Goal: Task Accomplishment & Management: Manage account settings

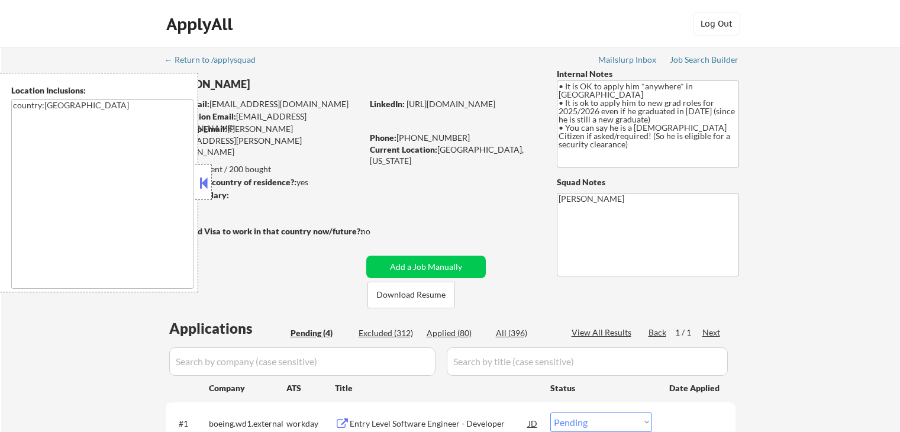
select select ""pending""
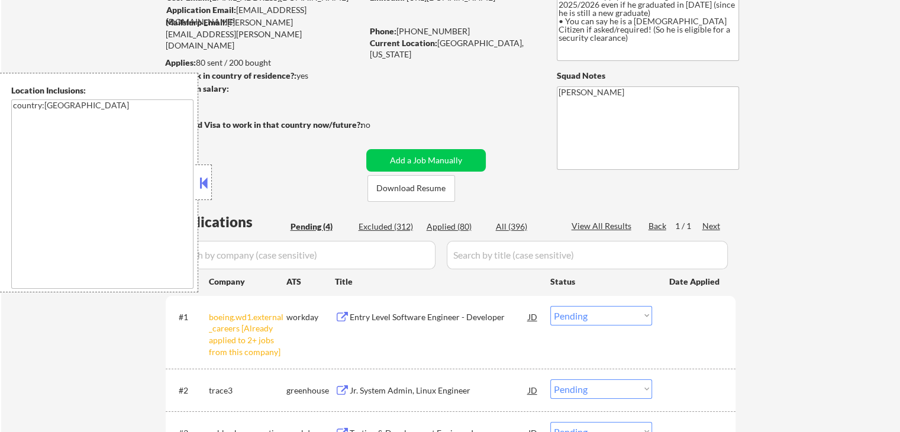
scroll to position [178, 0]
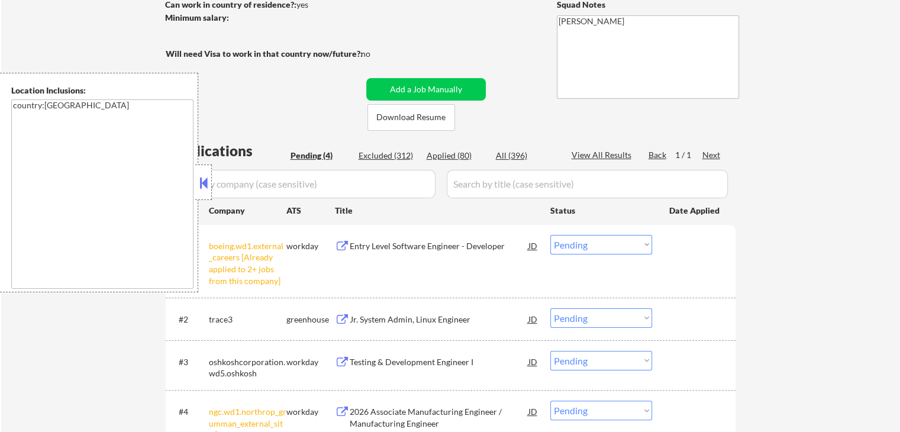
click at [206, 180] on button at bounding box center [203, 183] width 13 height 18
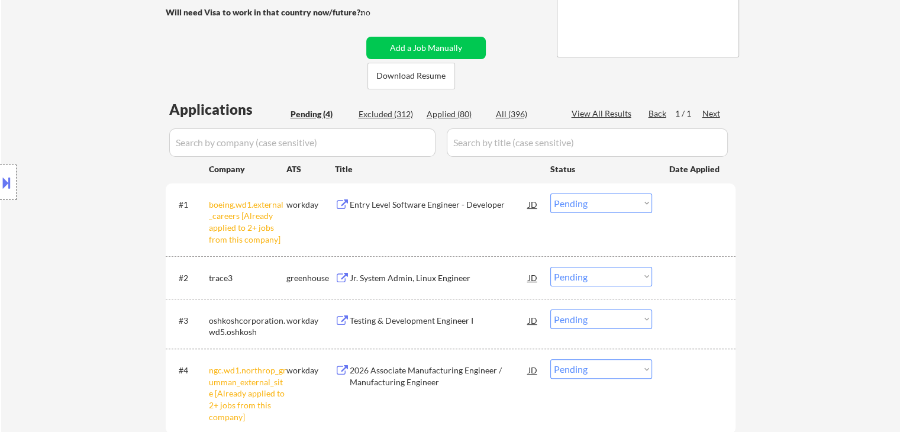
scroll to position [296, 0]
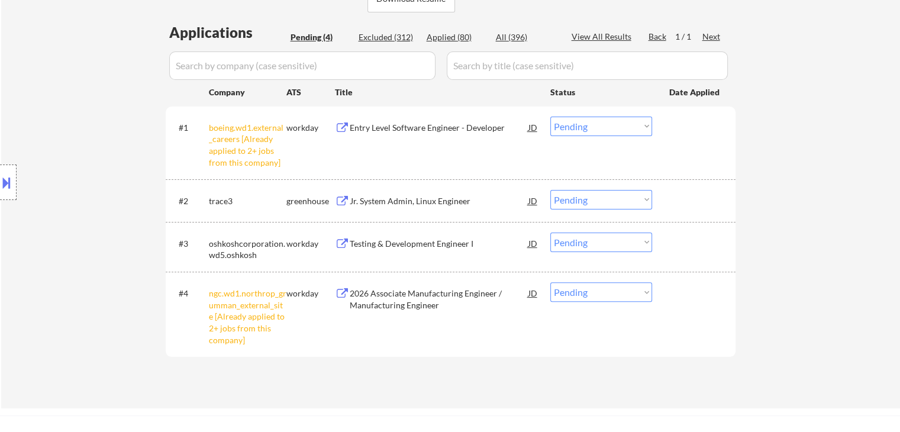
click at [621, 128] on select "Choose an option... Pending Applied Excluded (Questions) Excluded (Expired) Exc…" at bounding box center [601, 127] width 102 height 20
click at [550, 117] on select "Choose an option... Pending Applied Excluded (Questions) Excluded (Expired) Exc…" at bounding box center [601, 127] width 102 height 20
select select ""pending""
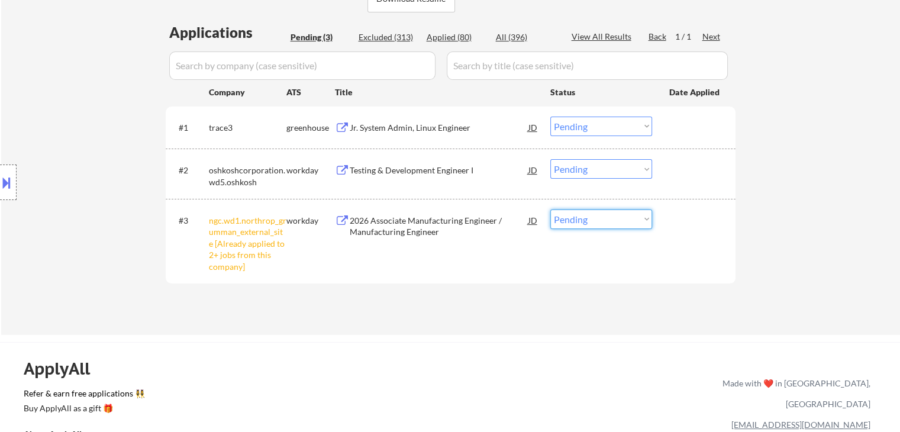
click at [592, 227] on select "Choose an option... Pending Applied Excluded (Questions) Excluded (Expired) Exc…" at bounding box center [601, 219] width 102 height 20
select select ""excluded__other_""
click at [550, 209] on select "Choose an option... Pending Applied Excluded (Questions) Excluded (Expired) Exc…" at bounding box center [601, 219] width 102 height 20
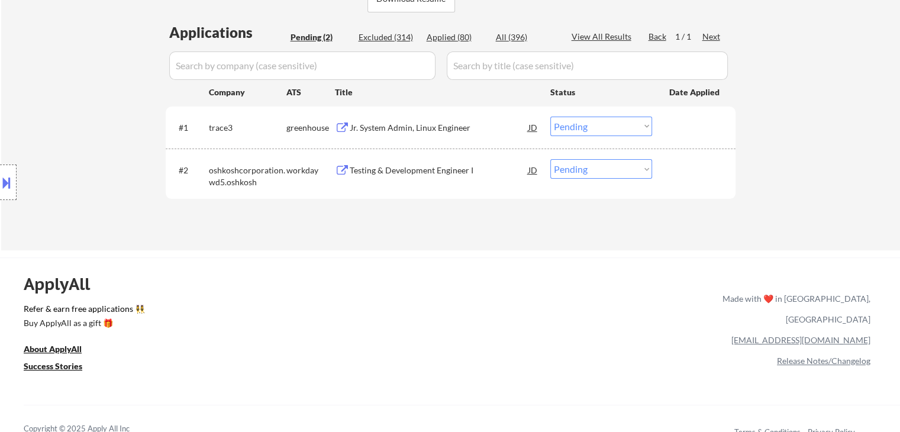
click at [415, 130] on div "Jr. System Admin, Linux Engineer" at bounding box center [439, 128] width 179 height 12
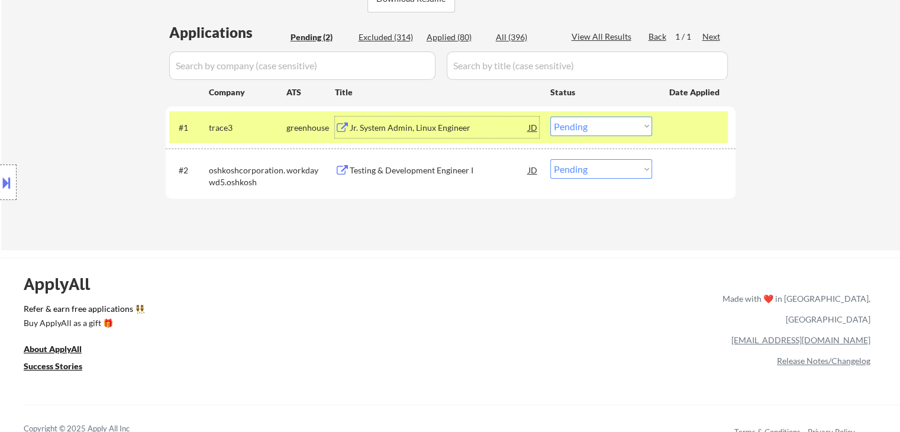
click at [391, 168] on div "Testing & Development Engineer I" at bounding box center [439, 171] width 179 height 12
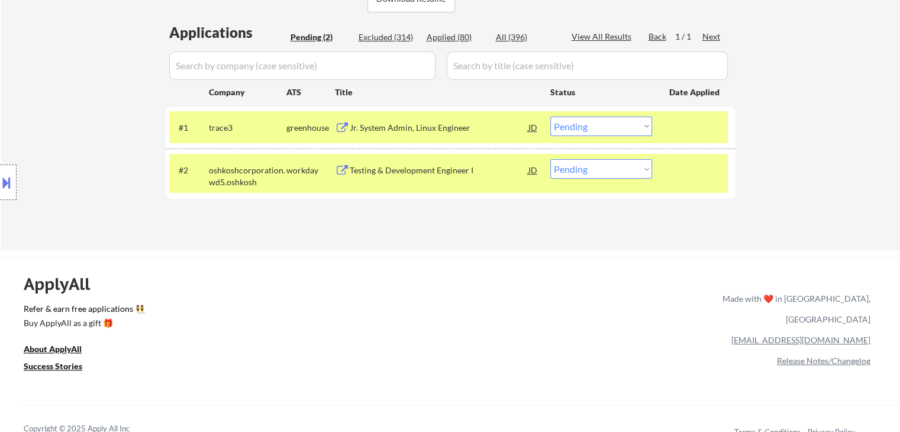
click at [5, 189] on button at bounding box center [6, 183] width 13 height 20
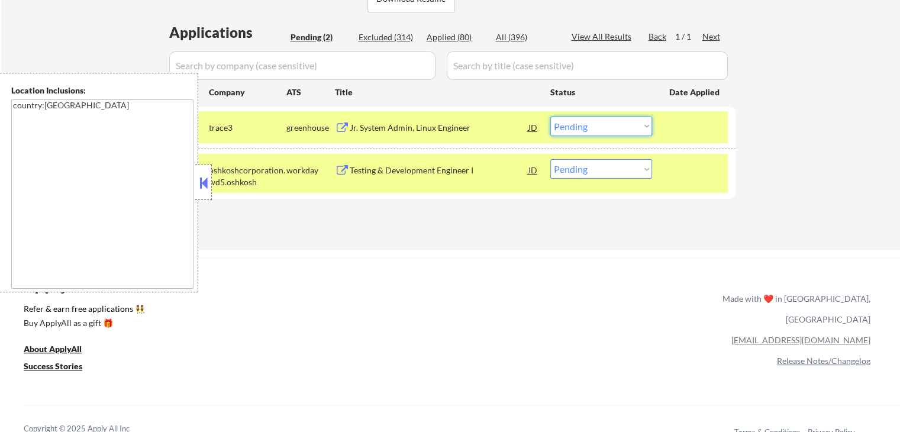
click at [573, 130] on select "Choose an option... Pending Applied Excluded (Questions) Excluded (Expired) Exc…" at bounding box center [601, 127] width 102 height 20
click at [550, 117] on select "Choose an option... Pending Applied Excluded (Questions) Excluded (Expired) Exc…" at bounding box center [601, 127] width 102 height 20
click at [209, 188] on button at bounding box center [203, 183] width 13 height 18
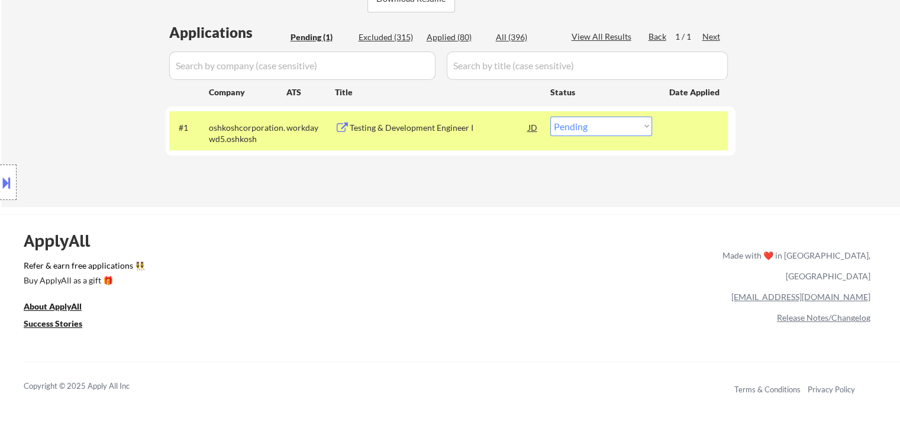
click at [584, 126] on select "Choose an option... Pending Applied Excluded (Questions) Excluded (Expired) Exc…" at bounding box center [601, 127] width 102 height 20
select select ""applied""
click at [550, 117] on select "Choose an option... Pending Applied Excluded (Questions) Excluded (Expired) Exc…" at bounding box center [601, 127] width 102 height 20
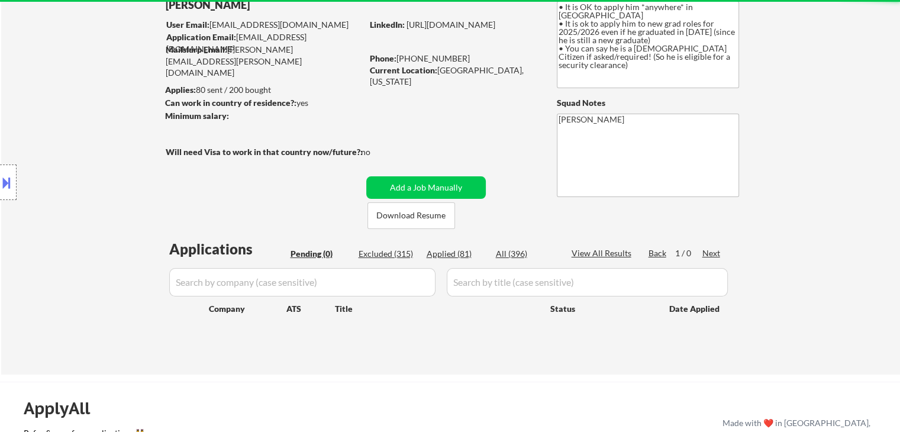
scroll to position [59, 0]
